Goal: Transaction & Acquisition: Subscribe to service/newsletter

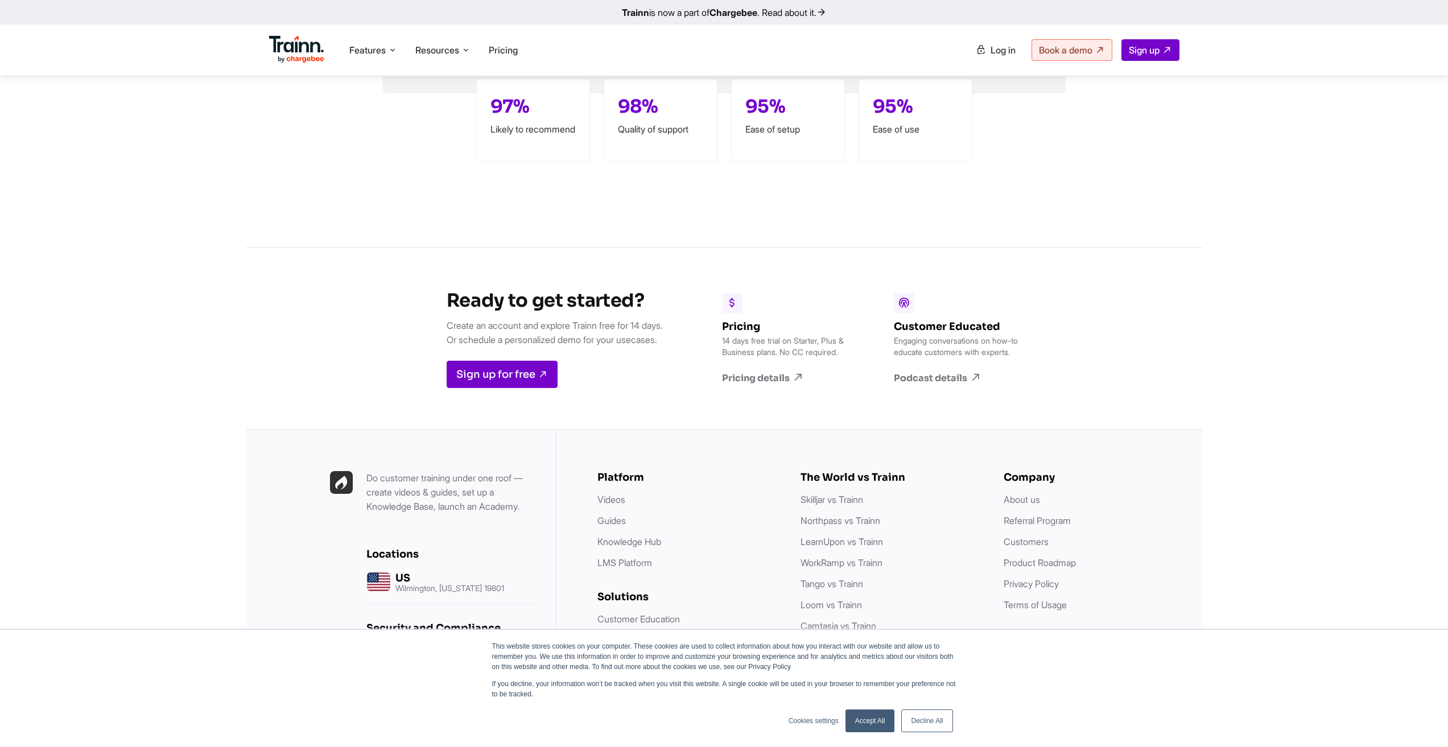
scroll to position [3104, 0]
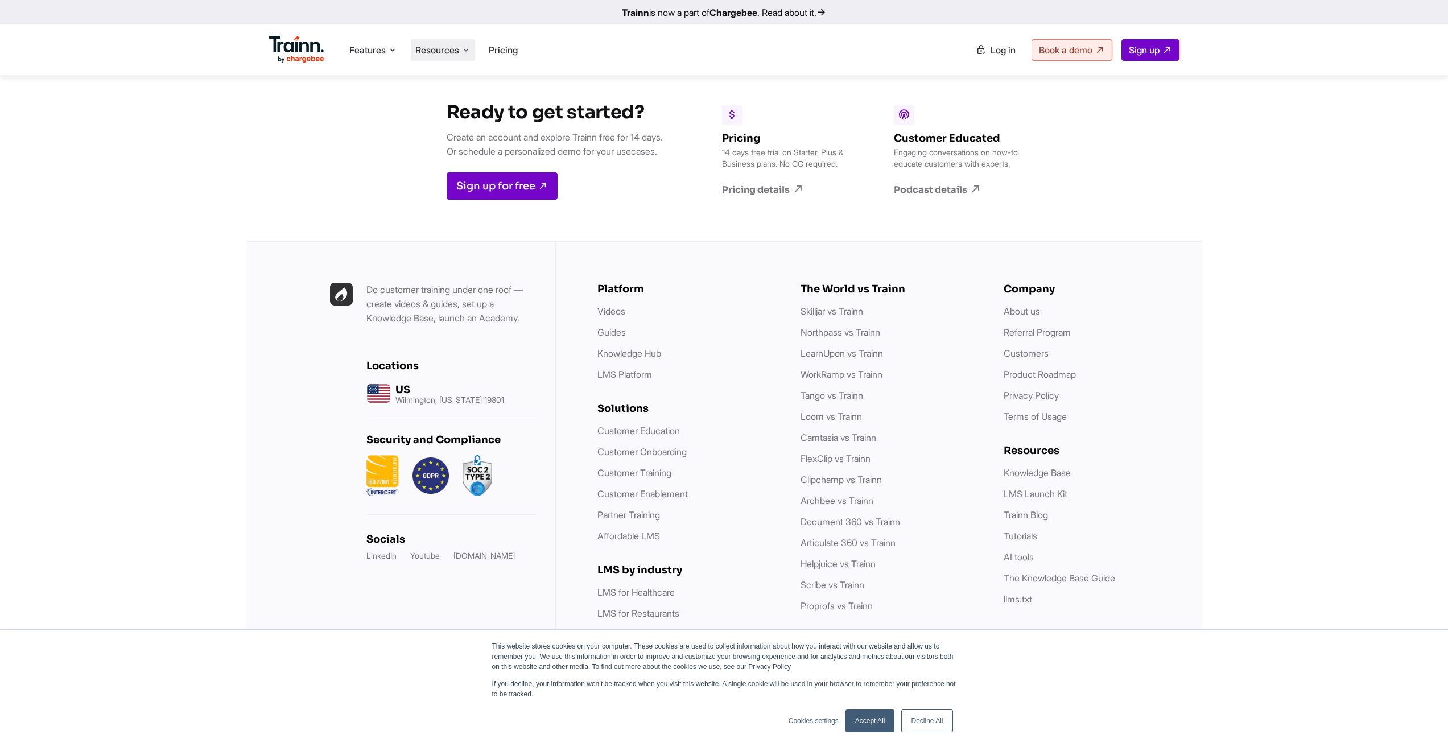
click at [434, 50] on span "Resources" at bounding box center [437, 50] width 44 height 13
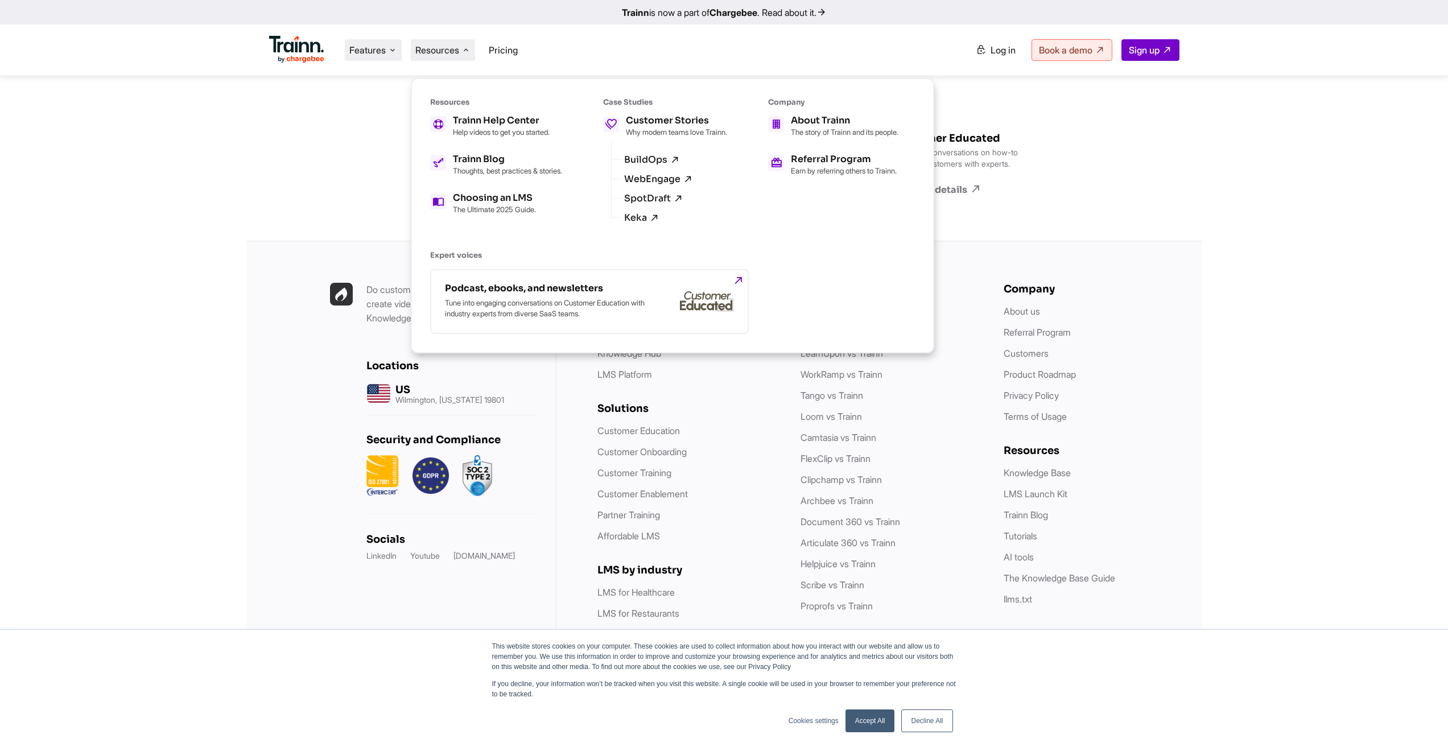
click at [362, 56] on span "Features" at bounding box center [367, 50] width 36 height 13
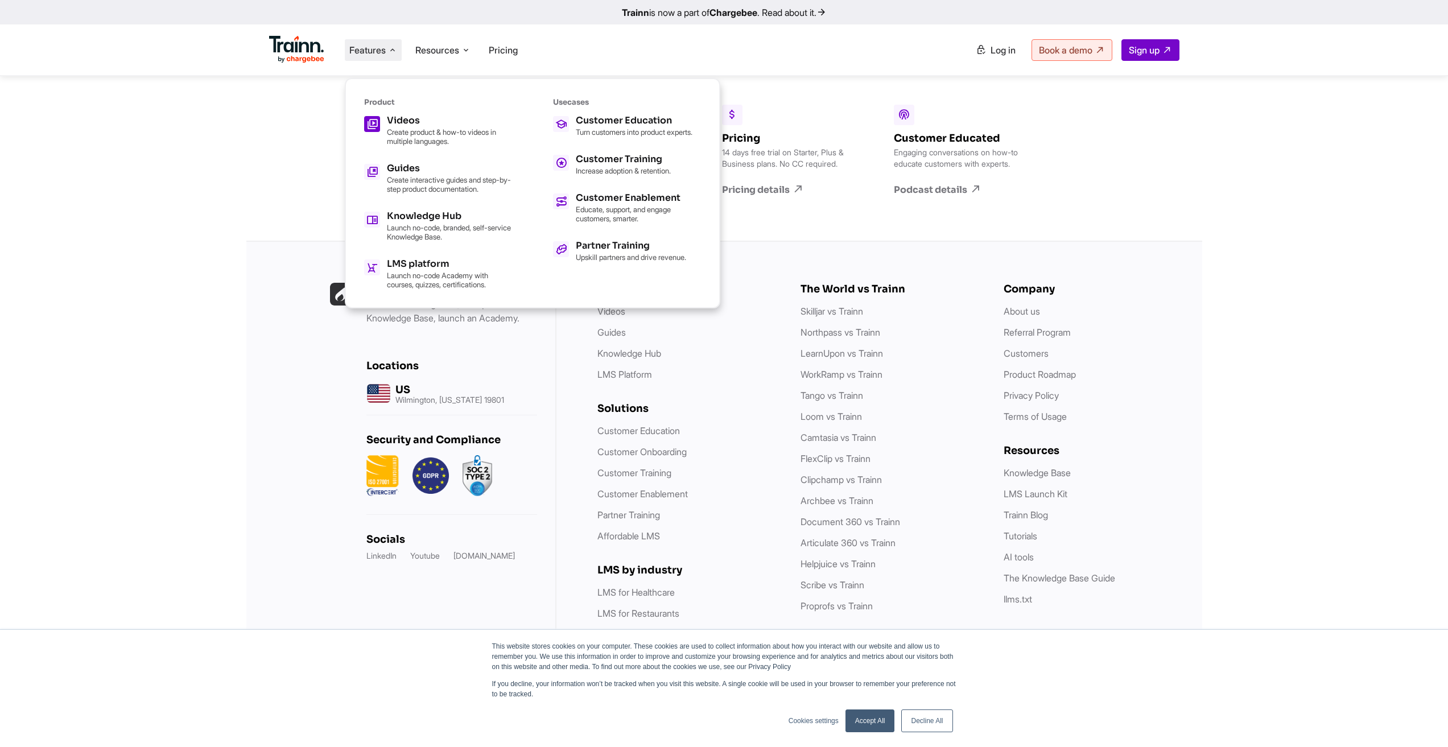
click at [438, 128] on p "Create product & how-to videos in multiple languages." at bounding box center [449, 136] width 125 height 18
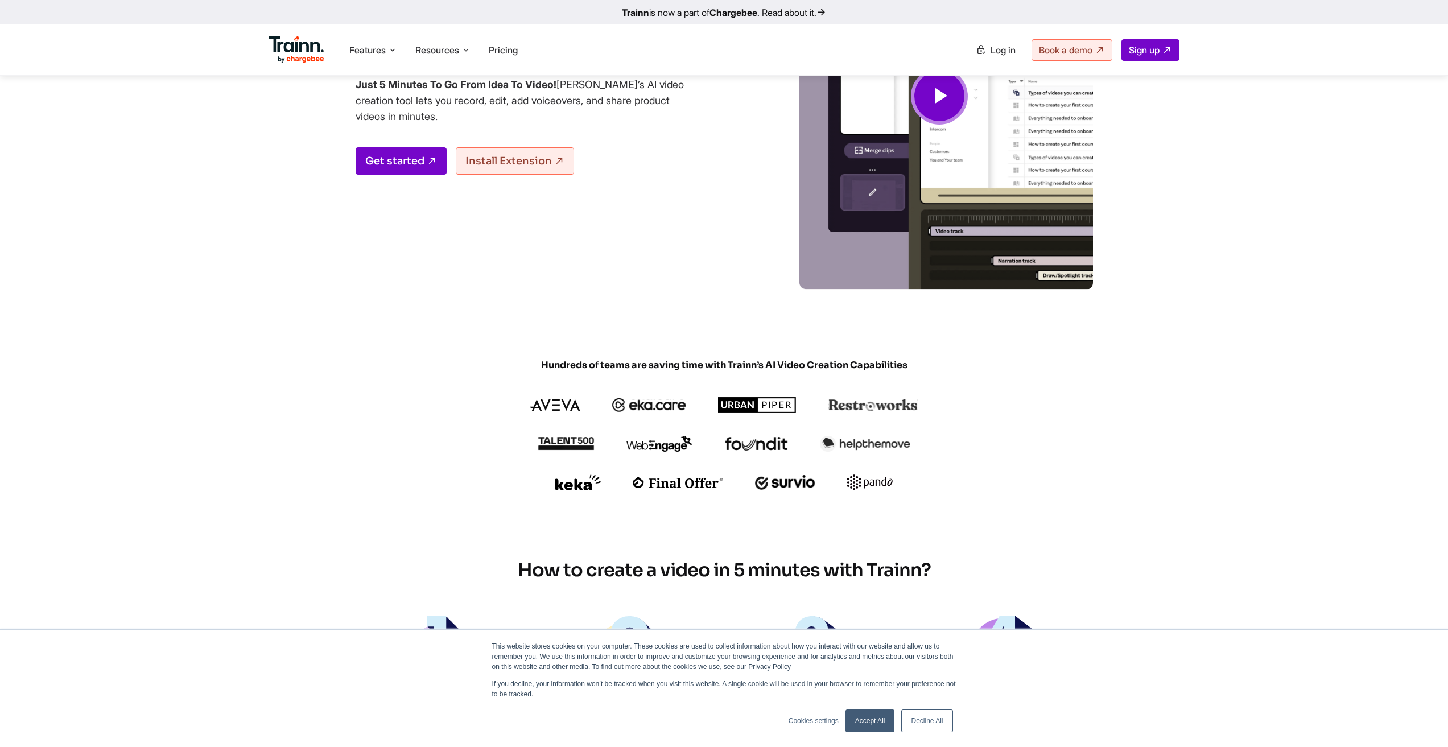
scroll to position [171, 0]
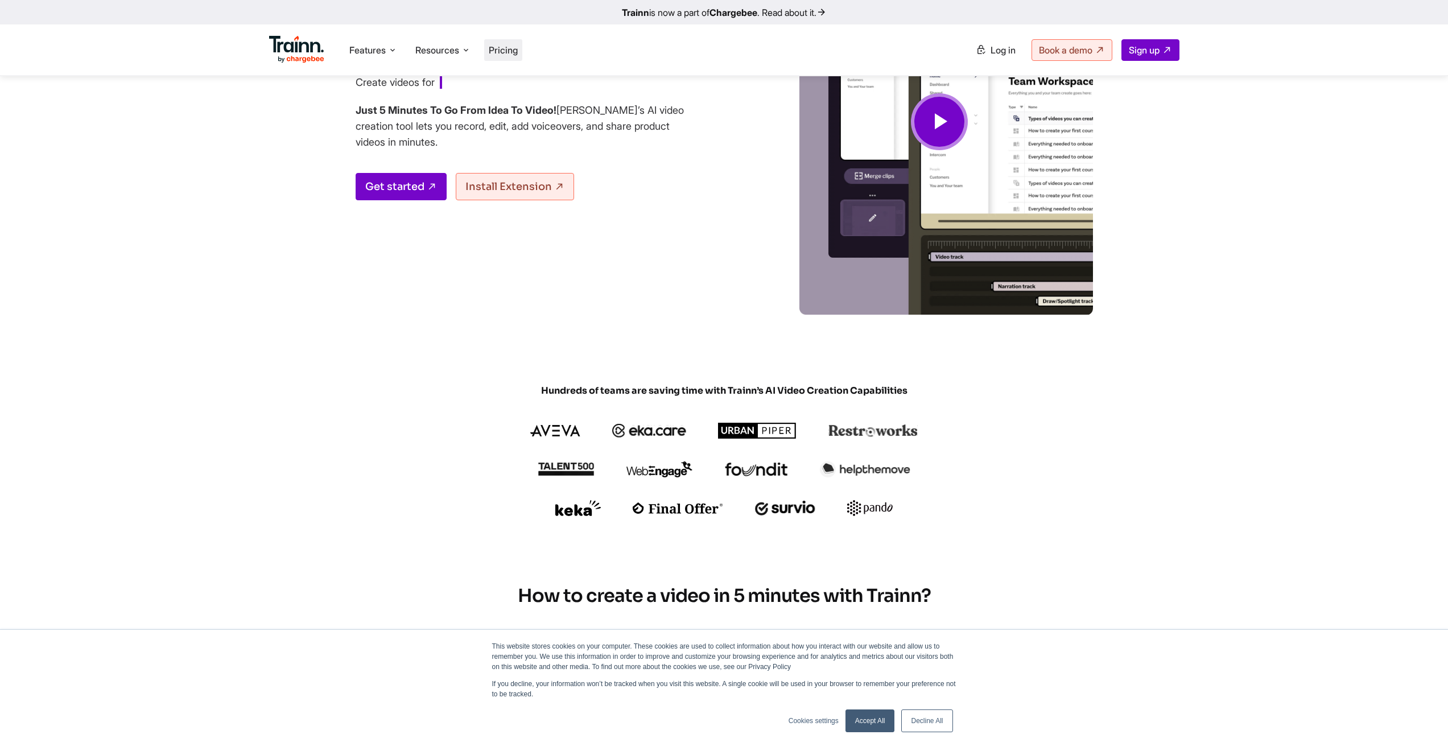
click at [507, 46] on span "Pricing" at bounding box center [503, 49] width 29 height 11
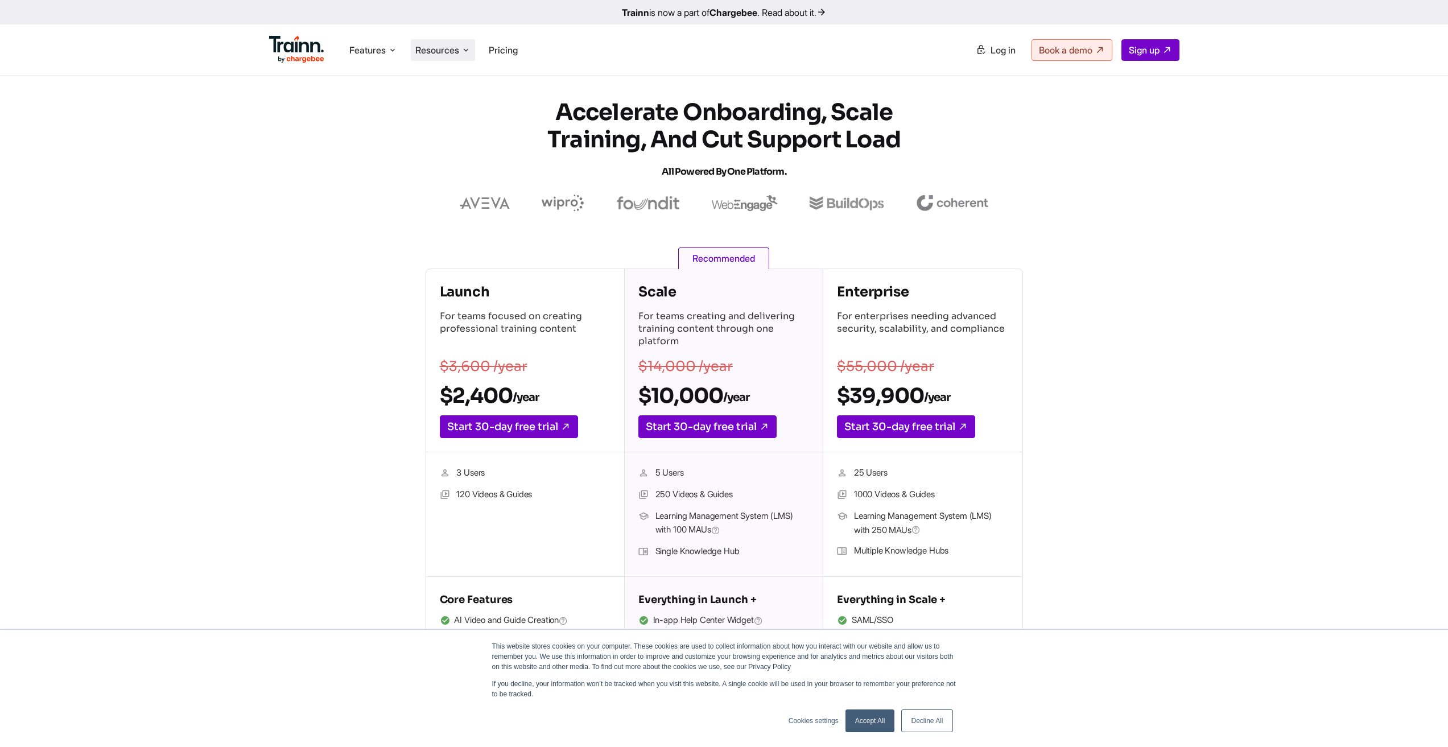
click at [445, 43] on li "Resources Resources Trainn Help Center Help videos to get you started. Trainn B…" at bounding box center [443, 50] width 64 height 22
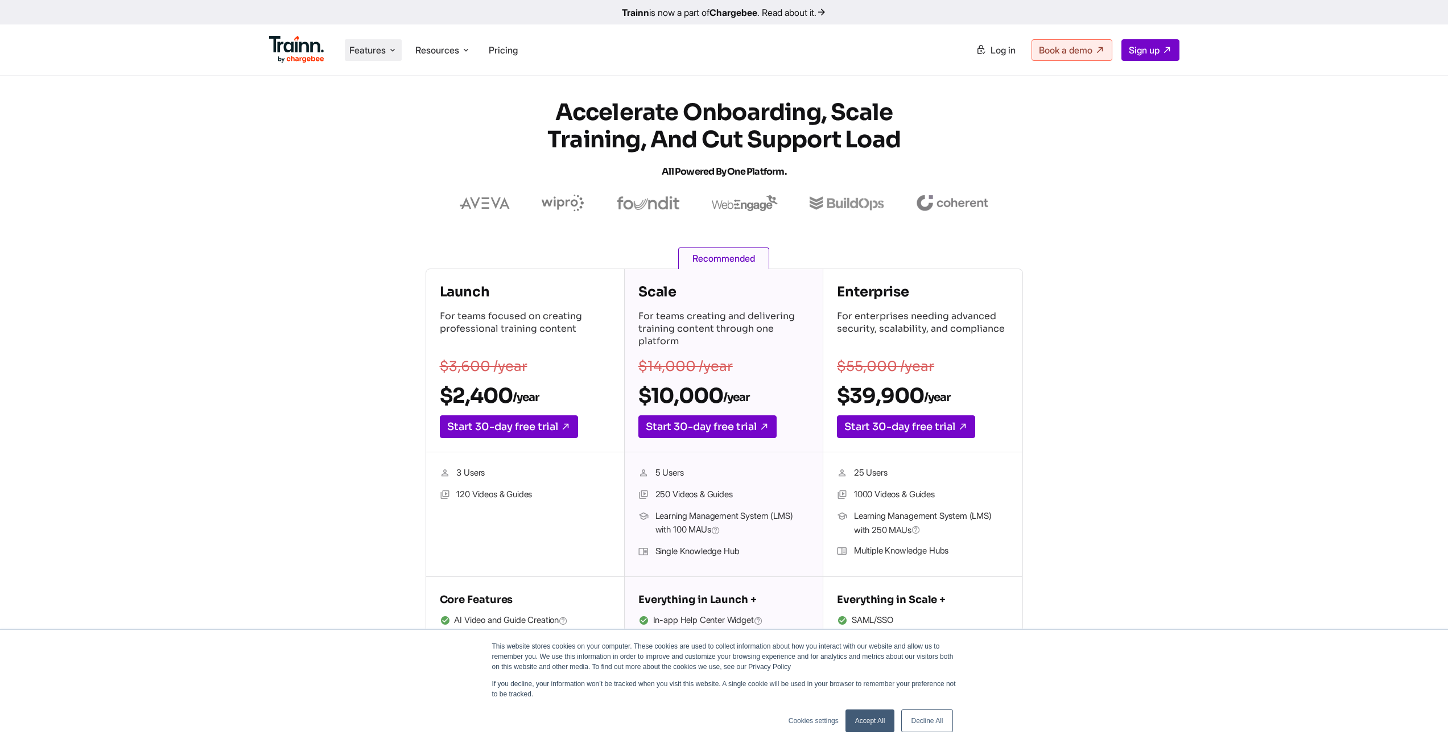
click at [379, 54] on span "Features" at bounding box center [367, 50] width 36 height 13
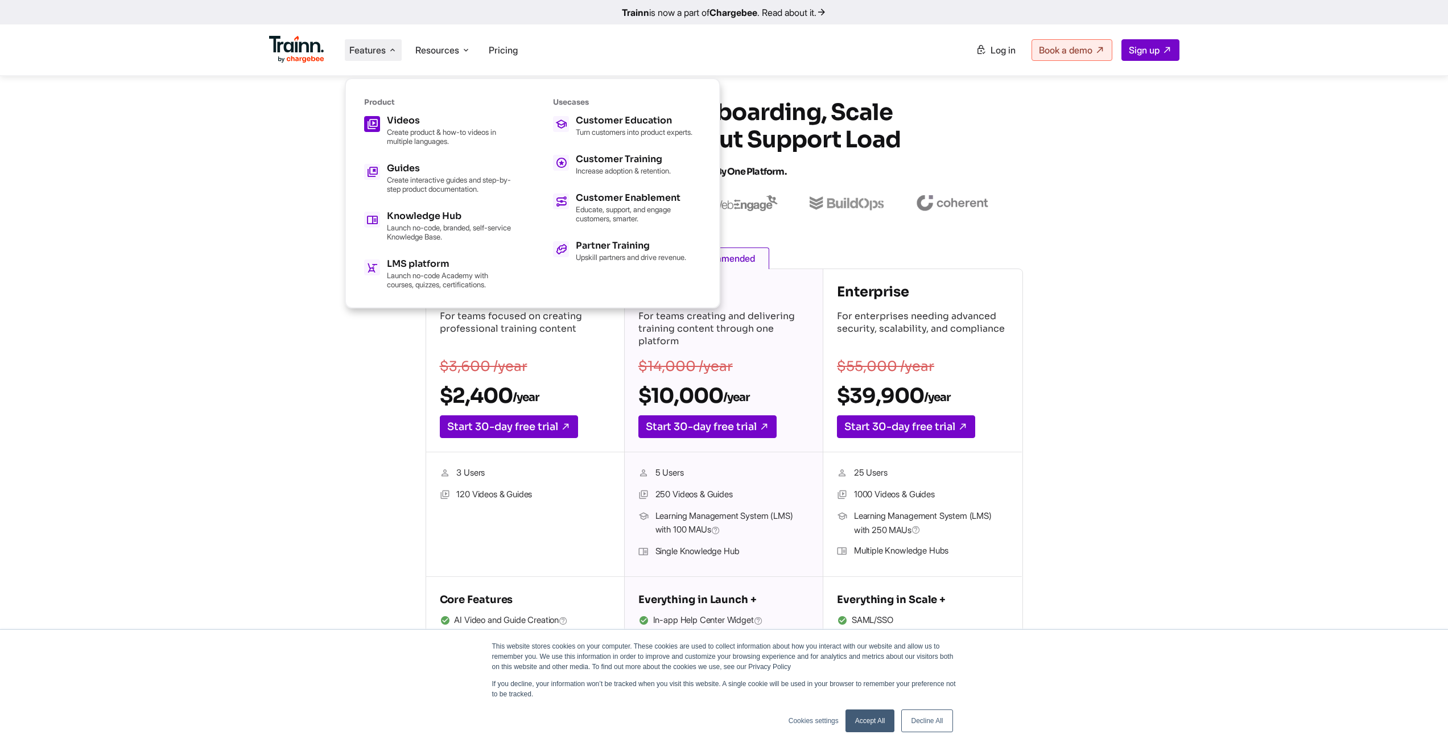
click at [416, 123] on h5 "Videos" at bounding box center [449, 120] width 125 height 9
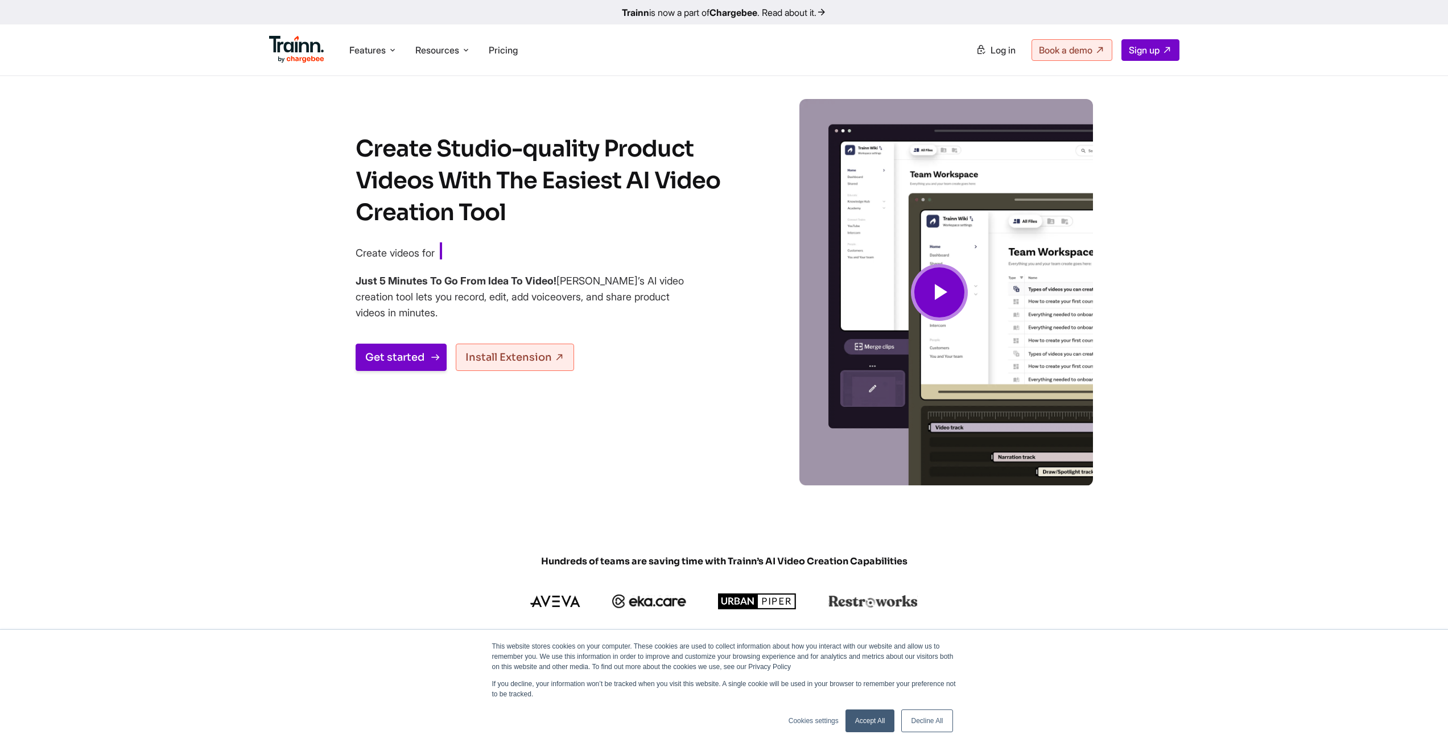
click at [424, 348] on link "Get started" at bounding box center [401, 357] width 91 height 27
